Goal: Task Accomplishment & Management: Manage account settings

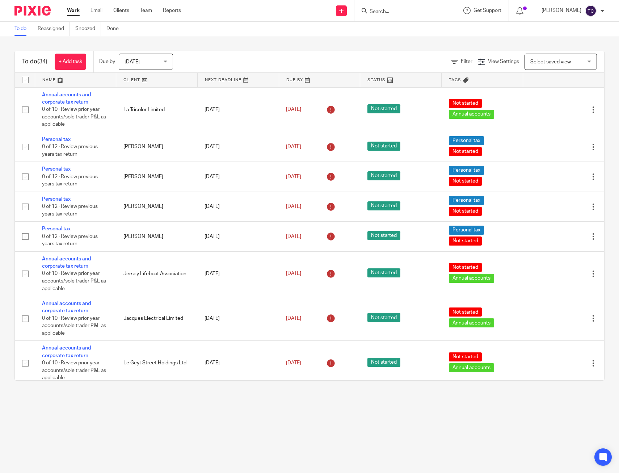
drag, startPoint x: 306, startPoint y: 36, endPoint x: 416, endPoint y: 16, distance: 111.5
click at [306, 36] on div "To do Reassigned Snoozed Done" at bounding box center [309, 29] width 619 height 14
click at [416, 16] on div at bounding box center [405, 10] width 101 height 21
click at [403, 12] on input "Search" at bounding box center [401, 12] width 65 height 7
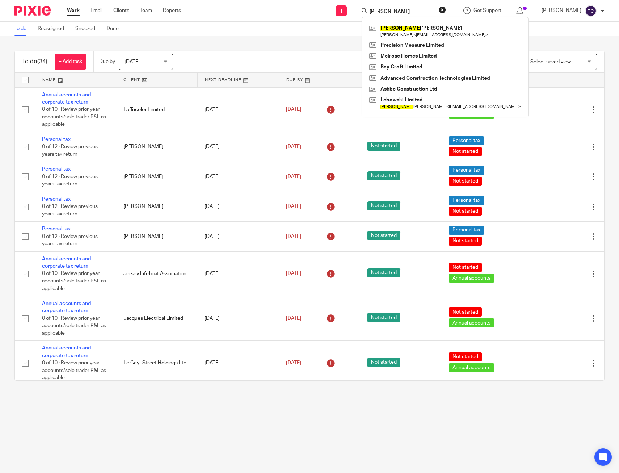
drag, startPoint x: 411, startPoint y: 11, endPoint x: 370, endPoint y: 3, distance: 42.5
click at [370, 3] on div "ashley Ashley Lewis Ash Lewis < ashlewistattooist@live.co.uk > Precision Measur…" at bounding box center [405, 10] width 101 height 21
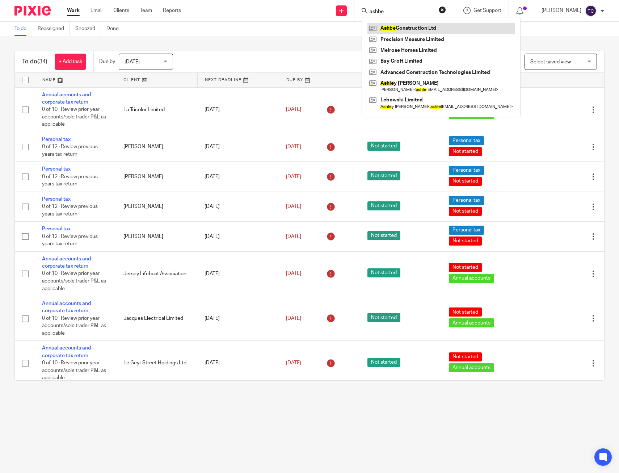
type input "ashbe"
click at [428, 32] on link at bounding box center [441, 28] width 147 height 11
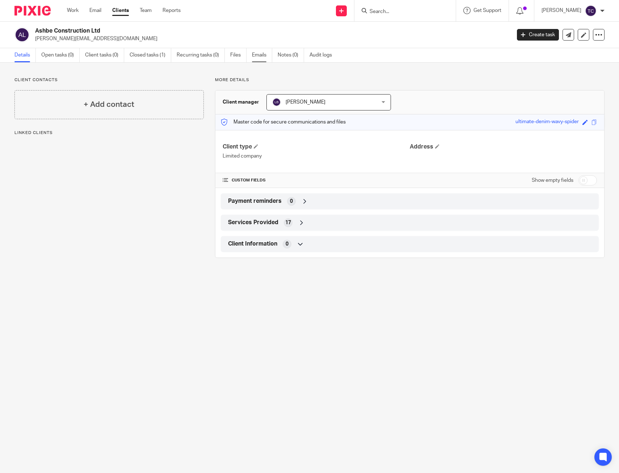
click at [266, 58] on link "Emails" at bounding box center [262, 55] width 20 height 14
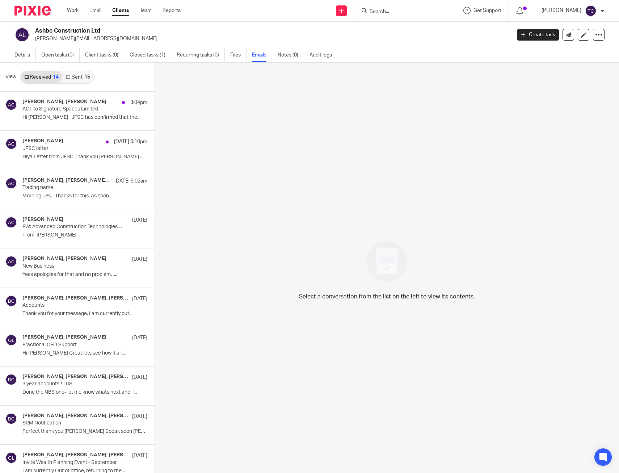
click at [73, 80] on link "Sent 15" at bounding box center [77, 77] width 31 height 12
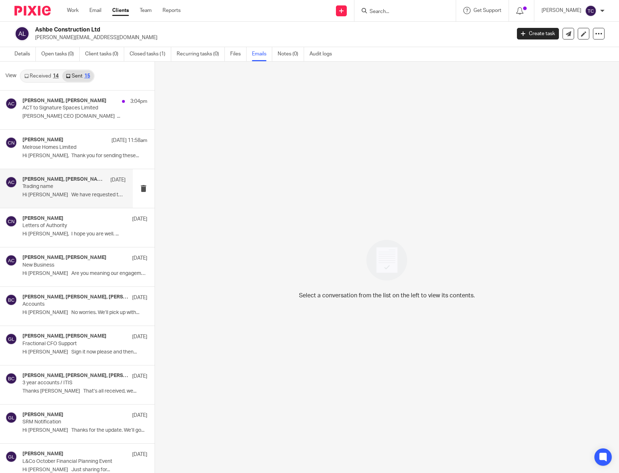
click at [87, 187] on p "Trading name" at bounding box center [63, 187] width 83 height 6
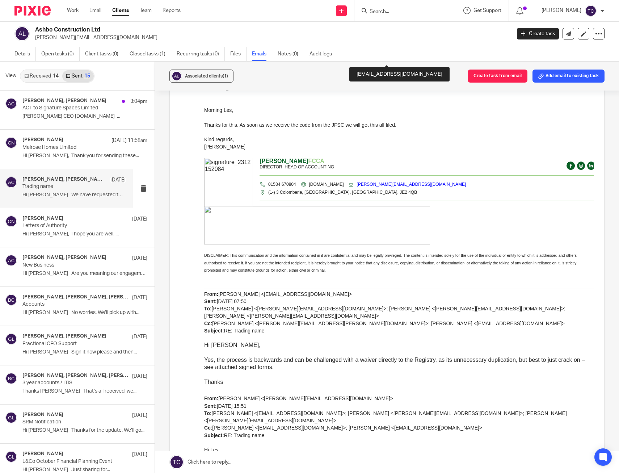
scroll to position [326, 0]
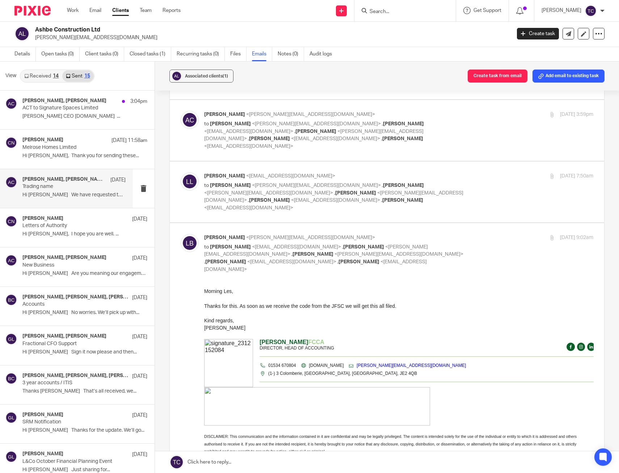
click at [475, 162] on label at bounding box center [387, 192] width 435 height 61
click at [181, 172] on input "checkbox" at bounding box center [180, 172] width 0 height 0
checkbox input "true"
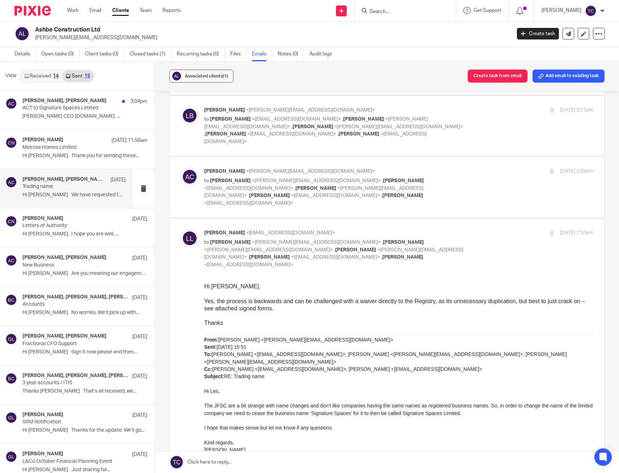
scroll to position [254, 0]
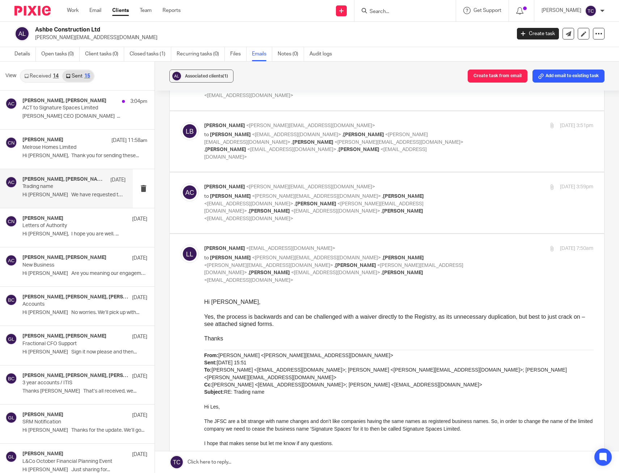
click at [478, 183] on div "Ashley Cairney <ashley@ashbe-construction.com> to Lawrence Boleat <lawrence@lay…" at bounding box center [399, 202] width 390 height 39
checkbox input "true"
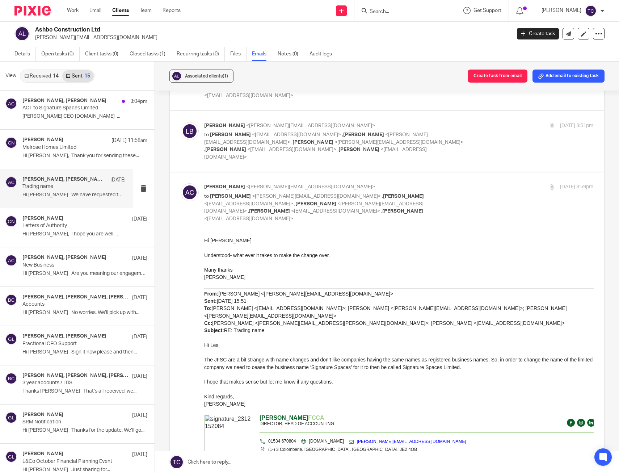
scroll to position [217, 0]
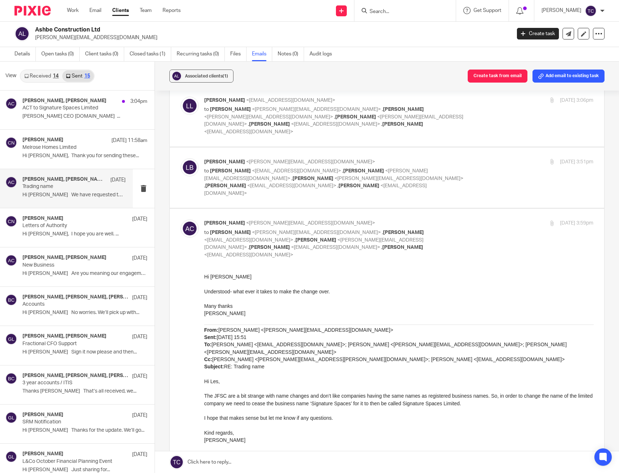
click at [477, 158] on div "Lawrence Boleat <lawrence@layzellandco.com> to Les Le Lai <les@ashbe-constructi…" at bounding box center [399, 177] width 390 height 39
checkbox input "true"
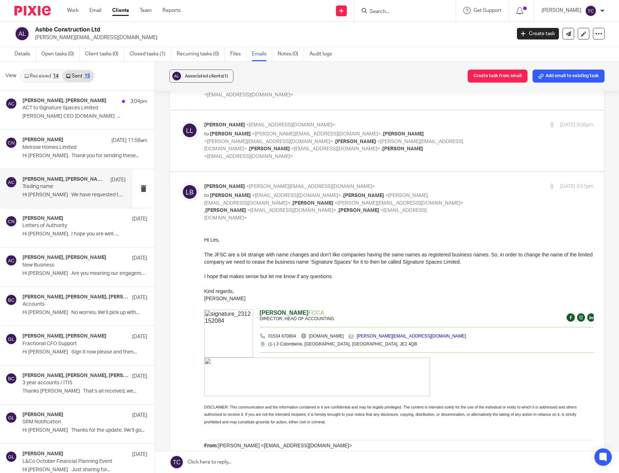
scroll to position [181, 0]
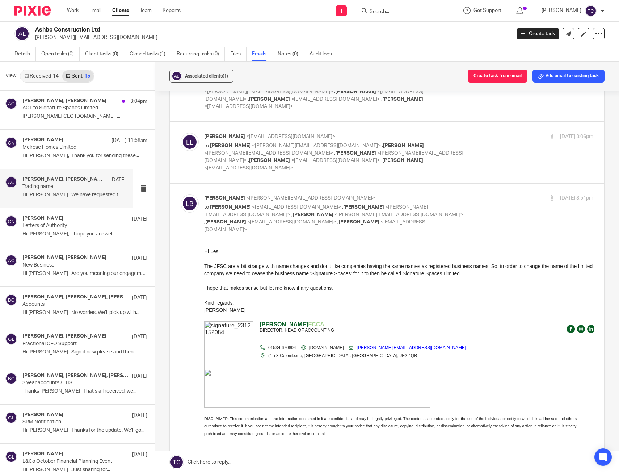
click at [489, 145] on label at bounding box center [387, 152] width 435 height 61
click at [181, 133] on input "checkbox" at bounding box center [180, 133] width 0 height 0
checkbox input "true"
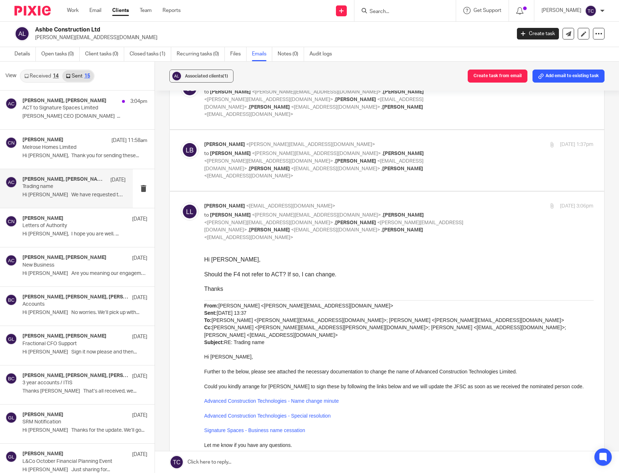
scroll to position [109, 0]
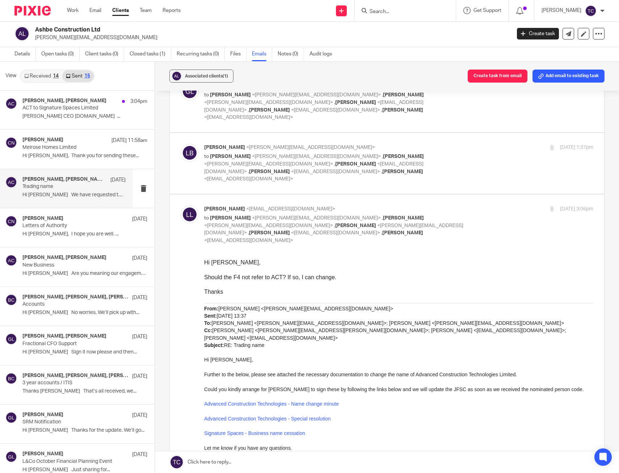
click at [479, 144] on div "Lawrence Boleat <lawrence@layzellandco.com> to Greg Layzell <greg@layzellandco.…" at bounding box center [399, 163] width 390 height 39
checkbox input "true"
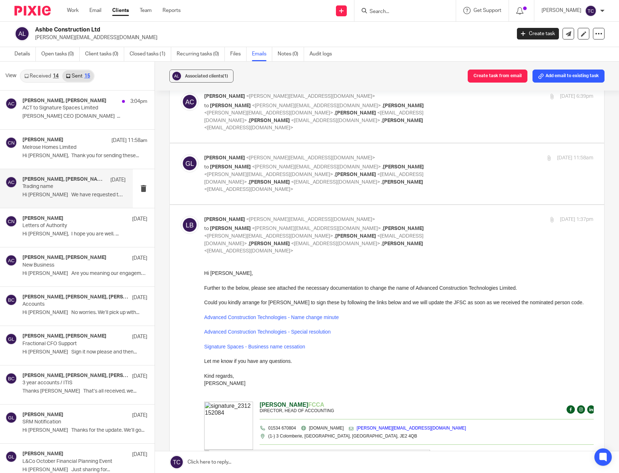
scroll to position [36, 0]
click at [480, 168] on div "Greg Layzell <greg@layzellandco.com> to Ashley Cairney <ashley@ashbe-constructi…" at bounding box center [399, 174] width 390 height 39
checkbox input "true"
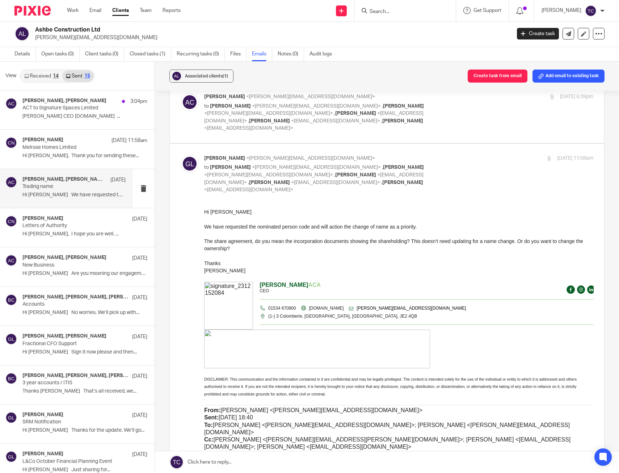
scroll to position [0, 0]
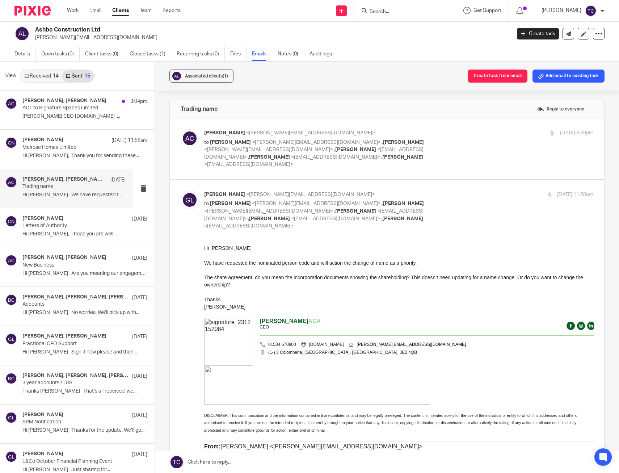
click at [489, 150] on div "Ashley Cairney <ashley@ashbe-construction.com> to Greg Layzell <greg@layzelland…" at bounding box center [399, 148] width 390 height 39
checkbox input "true"
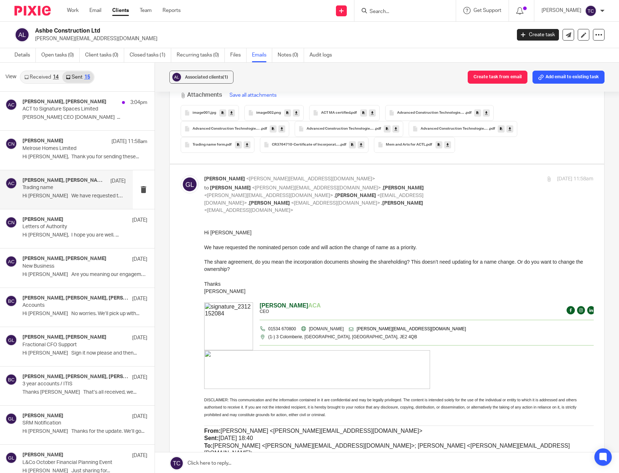
scroll to position [435, 0]
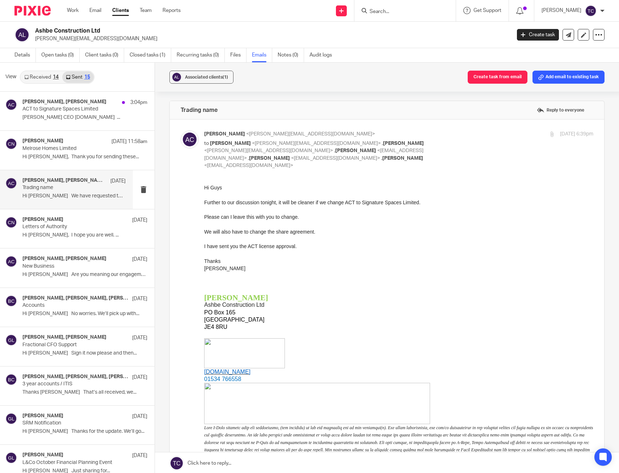
scroll to position [435, 0]
